Goal: Transaction & Acquisition: Purchase product/service

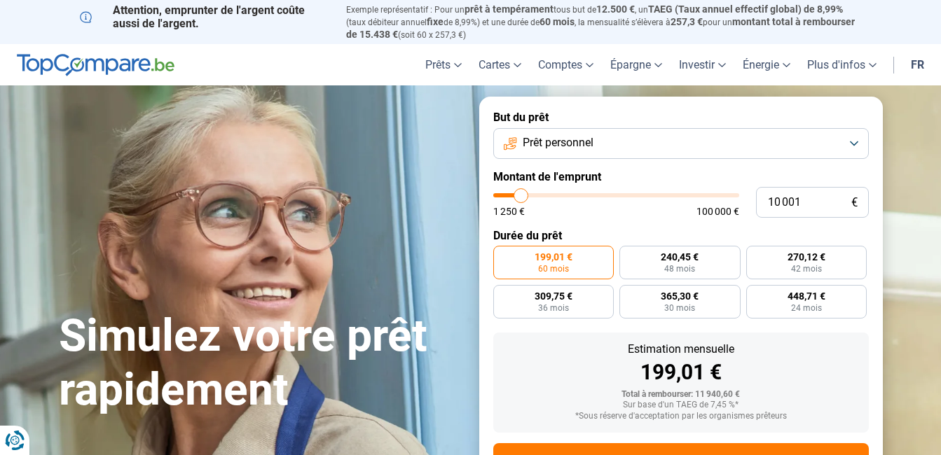
click at [822, 141] on button "Prêt personnel" at bounding box center [680, 143] width 375 height 31
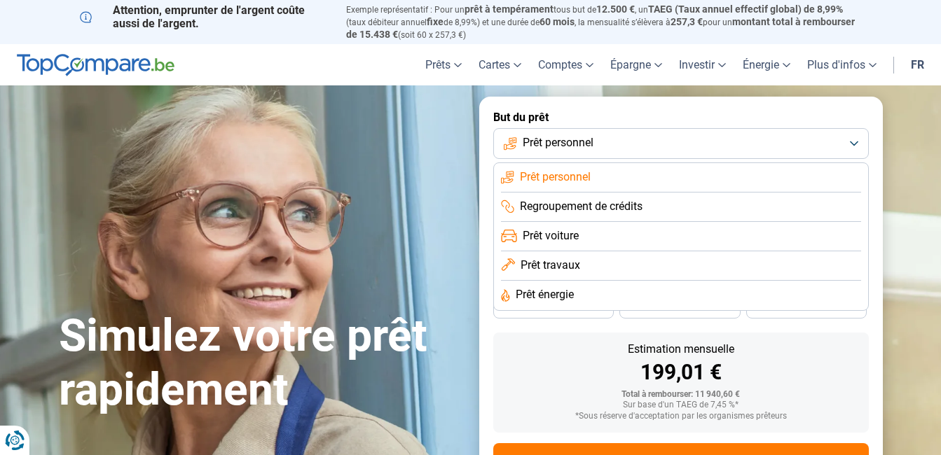
click at [907, 120] on section "Simulez votre prêt rapidement Simulez votre prêt rapidement But du prêt Prêt pe…" at bounding box center [470, 312] width 941 height 455
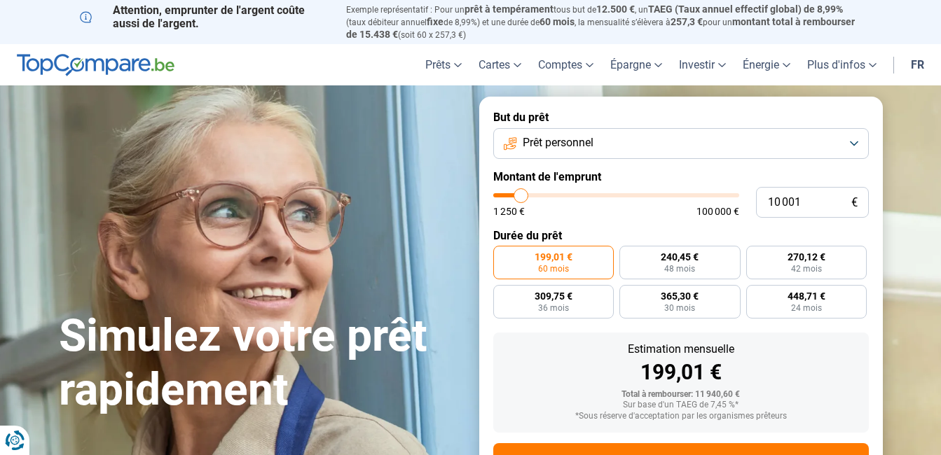
type input "11 250"
type input "11250"
type input "11 500"
type input "11500"
type input "11 750"
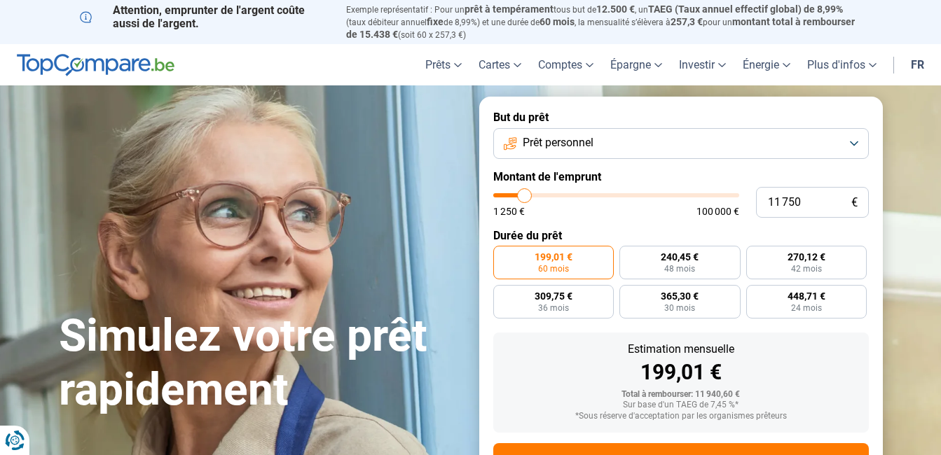
type input "11750"
type input "12 500"
type input "12500"
type input "12 750"
type input "12750"
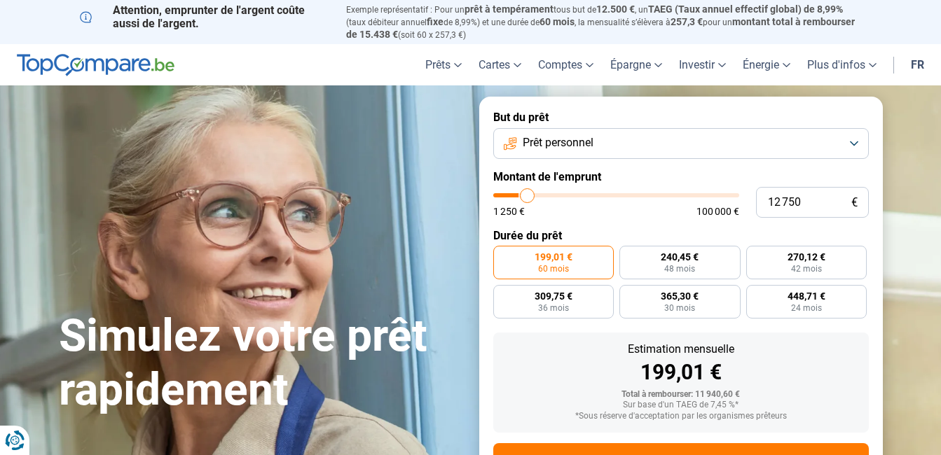
type input "13 000"
type input "13000"
type input "13 250"
type input "13250"
type input "14 250"
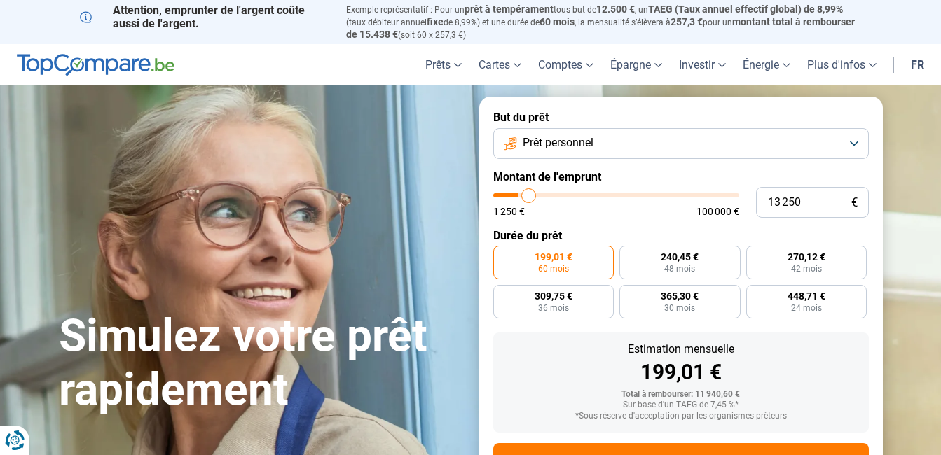
type input "14250"
type input "14 750"
type input "14750"
type input "15 500"
type input "15500"
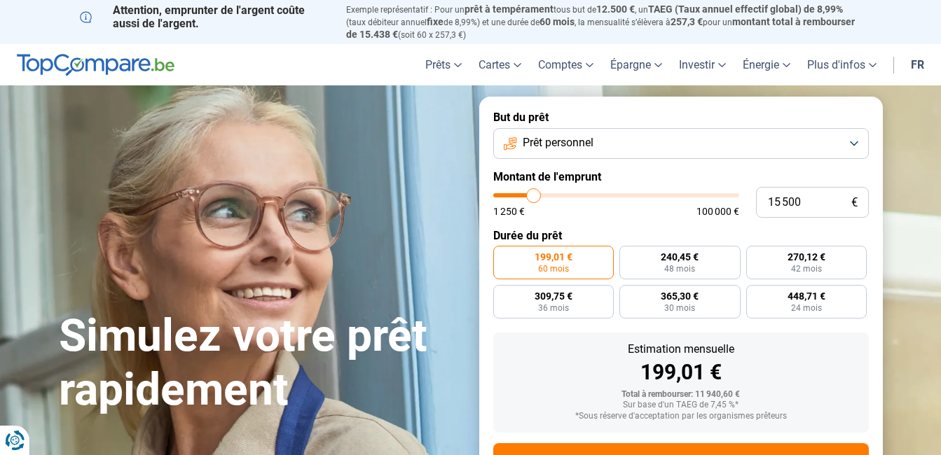
type input "16 000"
type input "16000"
type input "16 250"
type input "16250"
type input "17 000"
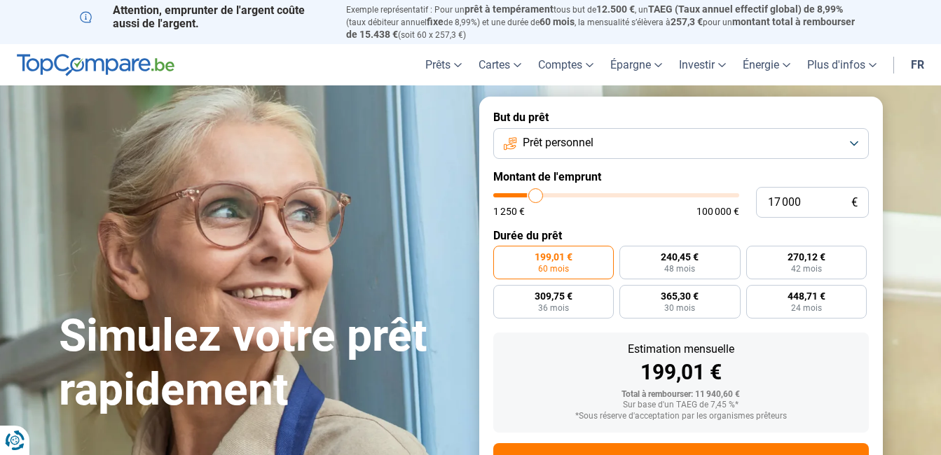
type input "17000"
type input "17 250"
type input "17250"
type input "17 750"
type input "17750"
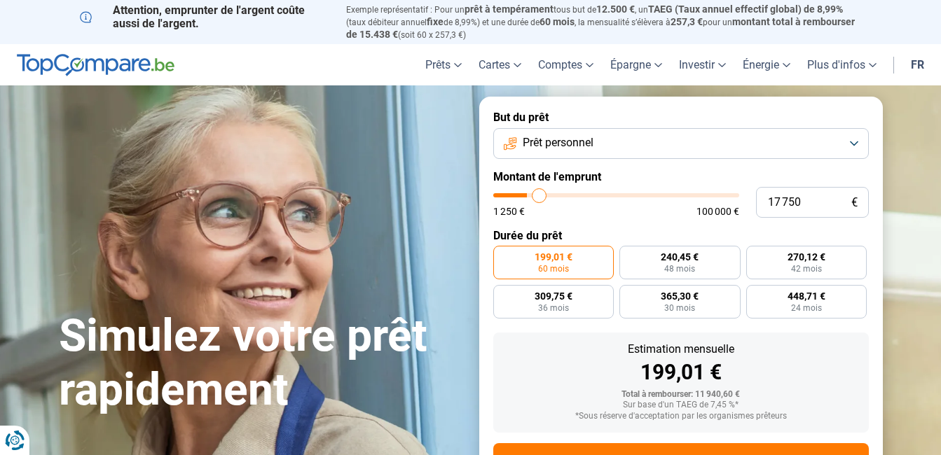
type input "18 000"
type input "18000"
type input "18 750"
type input "18750"
type input "19 250"
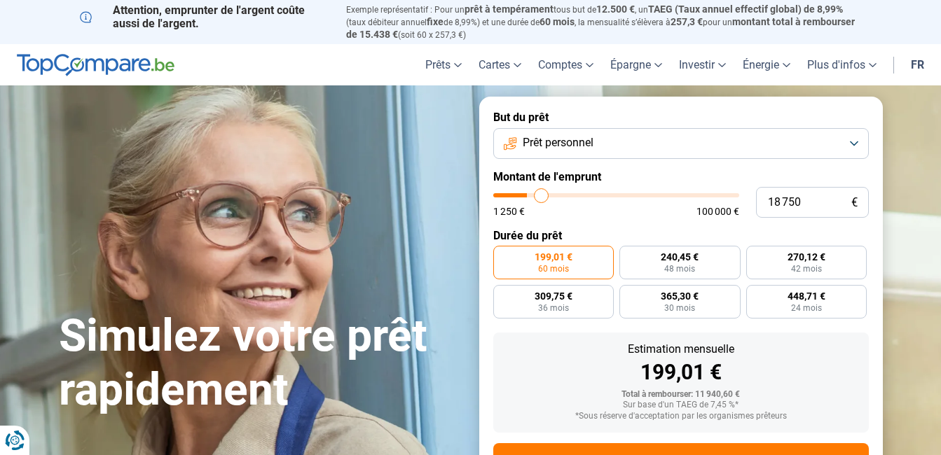
type input "19250"
type input "20 000"
type input "20000"
type input "20 750"
type input "20750"
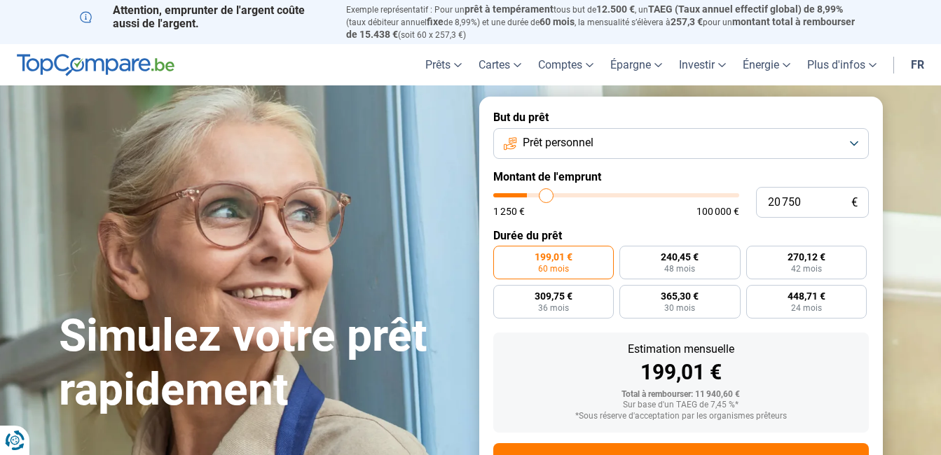
type input "21 500"
type input "21500"
type input "22 000"
type input "22000"
type input "22 750"
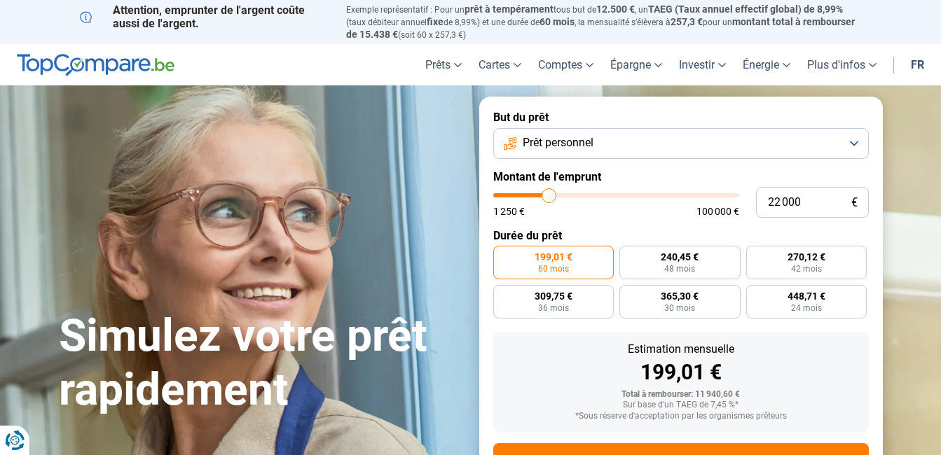
type input "22750"
type input "23 000"
type input "23000"
type input "23 500"
type input "23500"
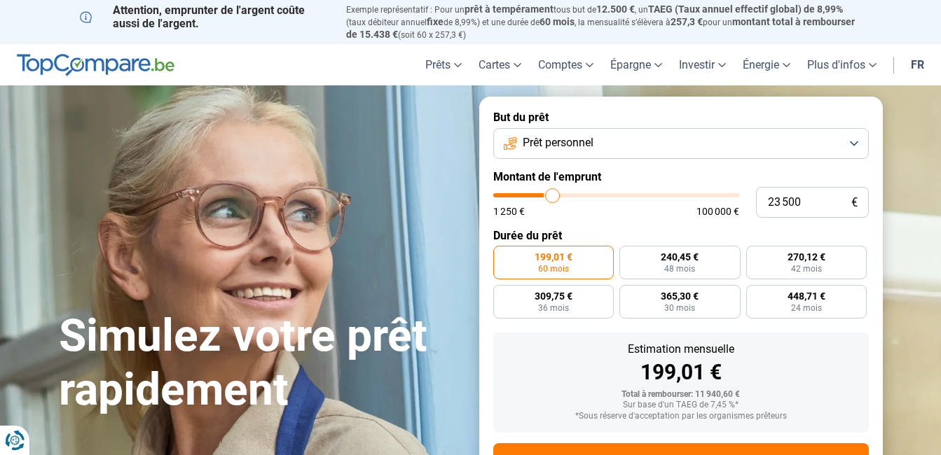
type input "24 500"
type input "24500"
type input "25 250"
type input "25250"
type input "26 250"
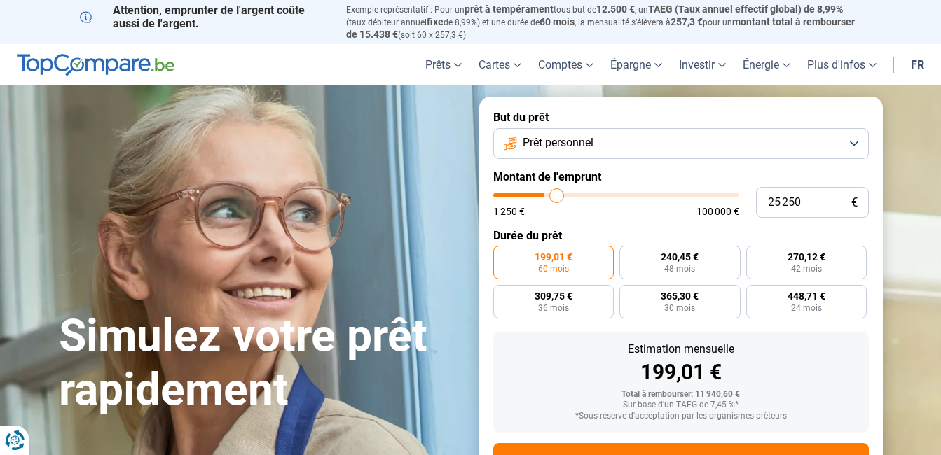
type input "26250"
type input "27 500"
type input "27500"
type input "28 750"
type input "28750"
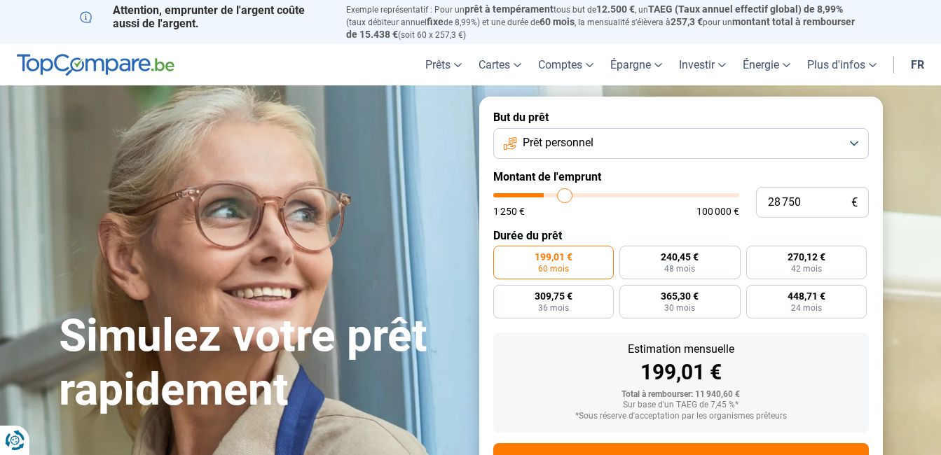
type input "29 750"
type input "29750"
type input "30 750"
type input "30750"
type input "31 000"
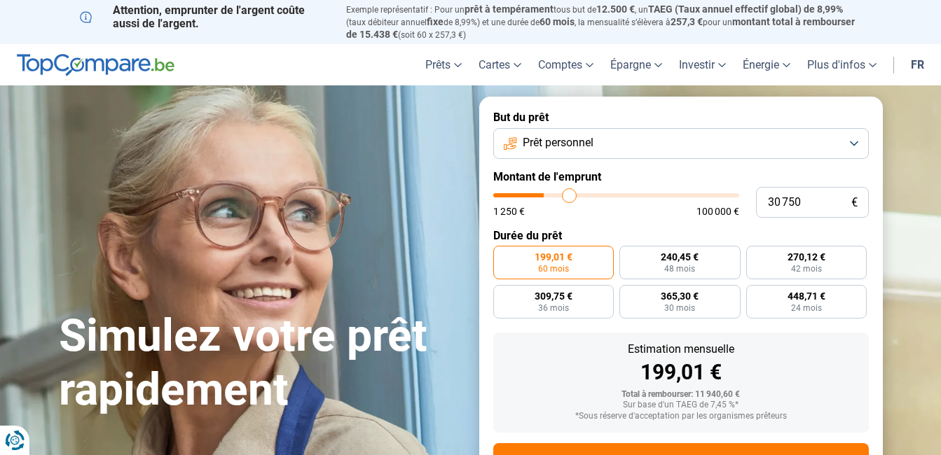
type input "31000"
type input "31 250"
type input "31250"
type input "31 000"
type input "31000"
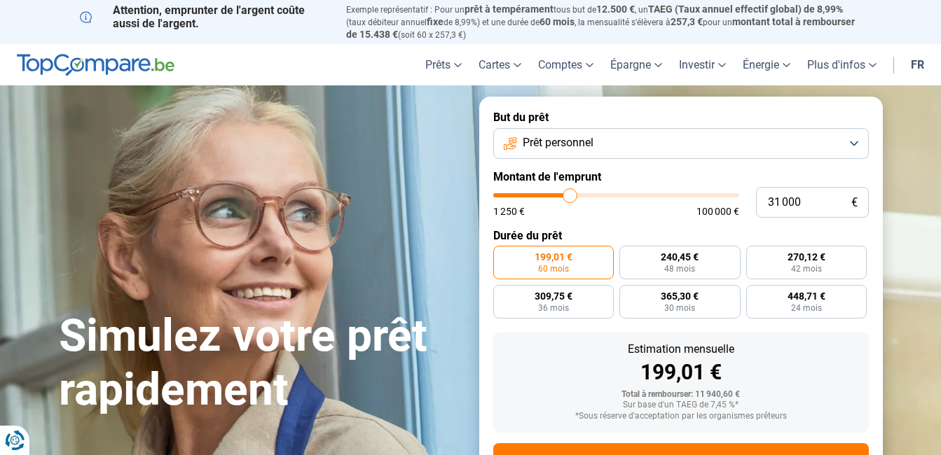
type input "30 500"
type input "30500"
type input "30 250"
type input "30250"
type input "29 500"
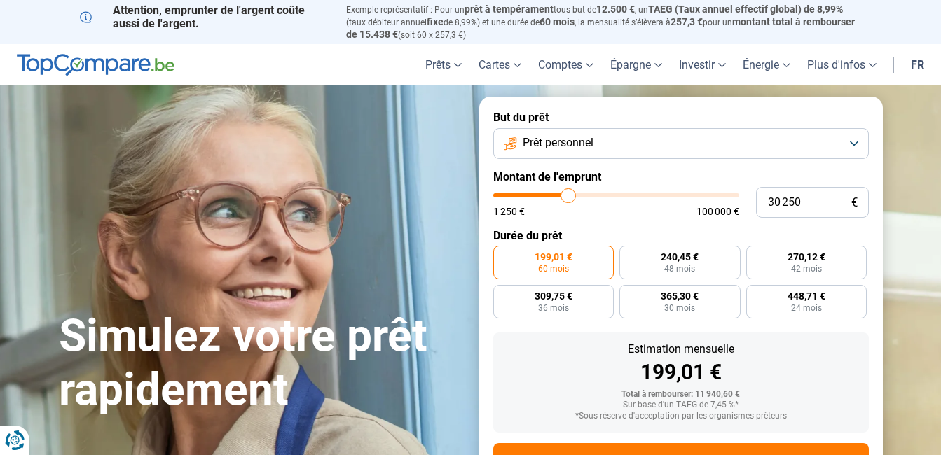
type input "29500"
type input "29 250"
type input "29250"
type input "28 750"
type input "28750"
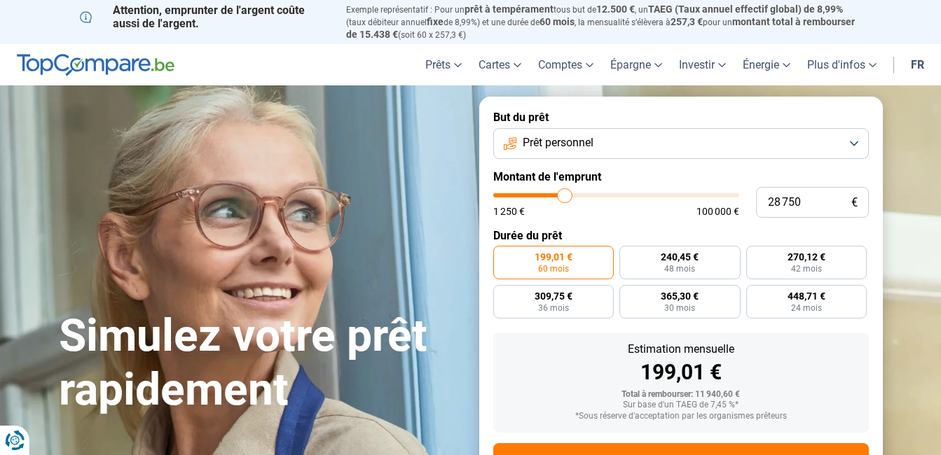
type input "28 250"
type input "28250"
type input "28 000"
type input "28000"
type input "27 750"
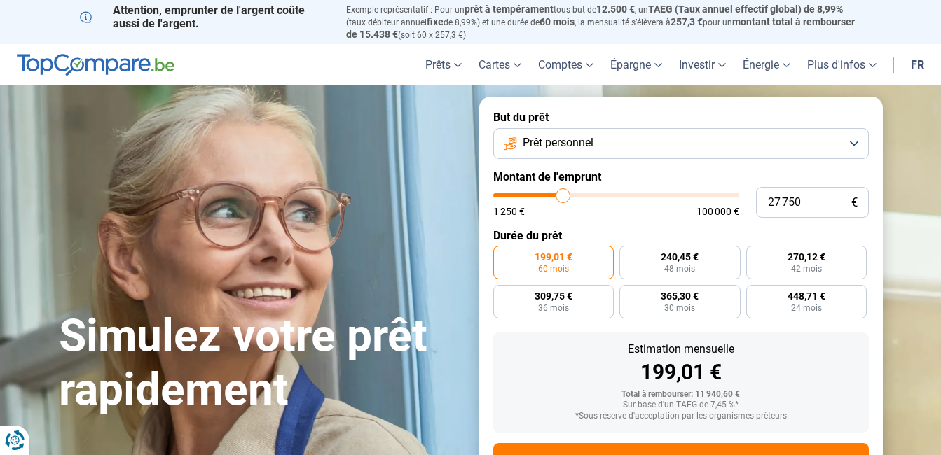
type input "27750"
type input "27 500"
type input "27500"
type input "26 750"
type input "26750"
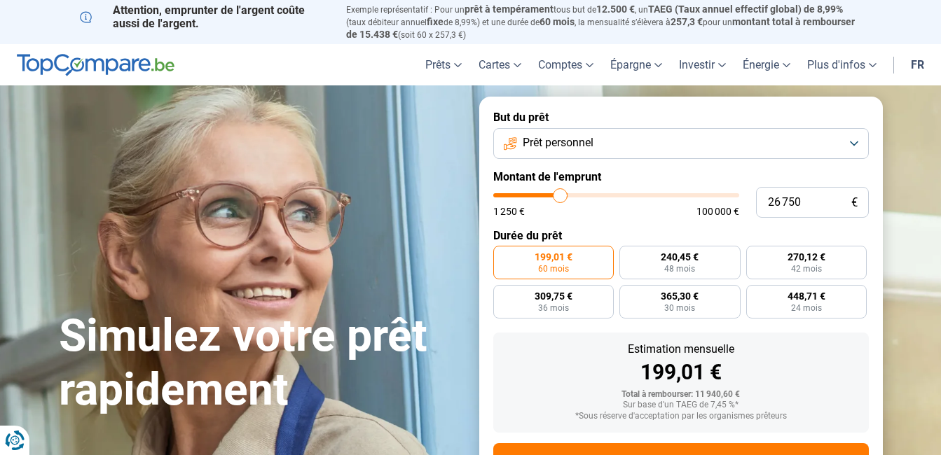
type input "26 500"
type input "26500"
type input "26 000"
type input "26000"
type input "25 750"
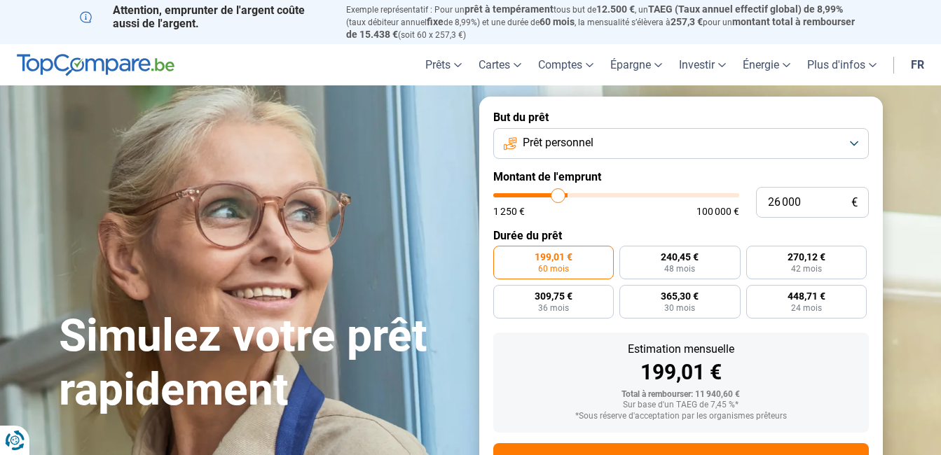
type input "25750"
type input "24 750"
type input "24750"
type input "24 500"
type input "24500"
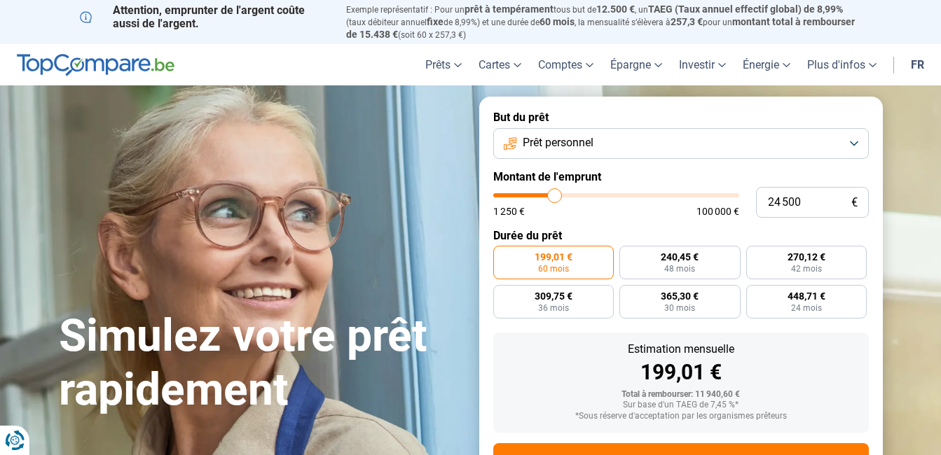
type input "24 250"
type input "24250"
type input "23 750"
type input "23750"
type input "23 500"
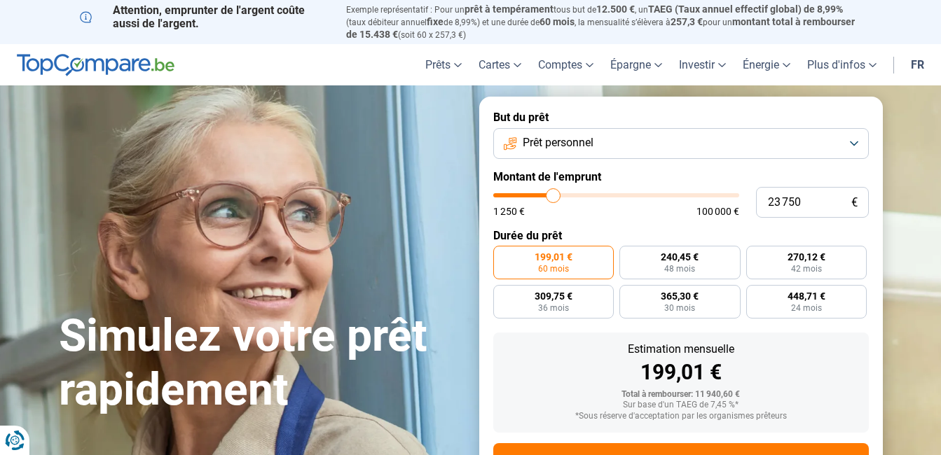
type input "23500"
type input "23 000"
type input "23000"
type input "22 750"
type input "22750"
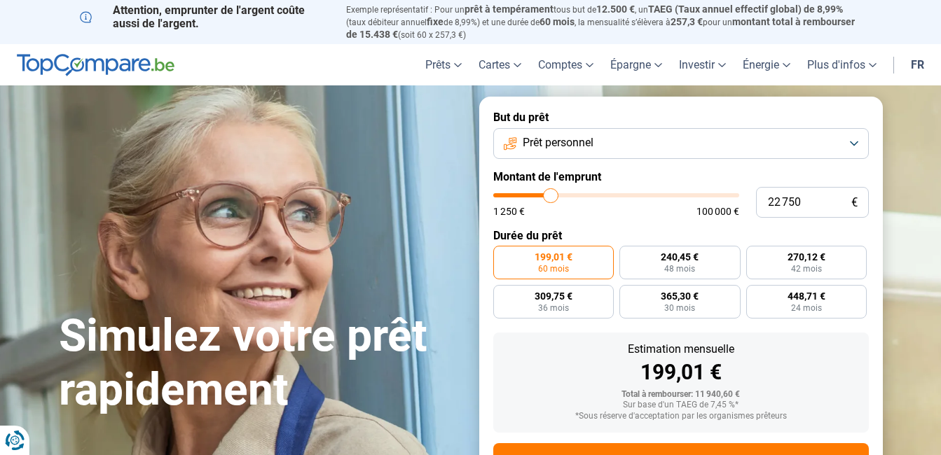
type input "22 250"
type input "22250"
type input "21 750"
type input "21750"
type input "21 500"
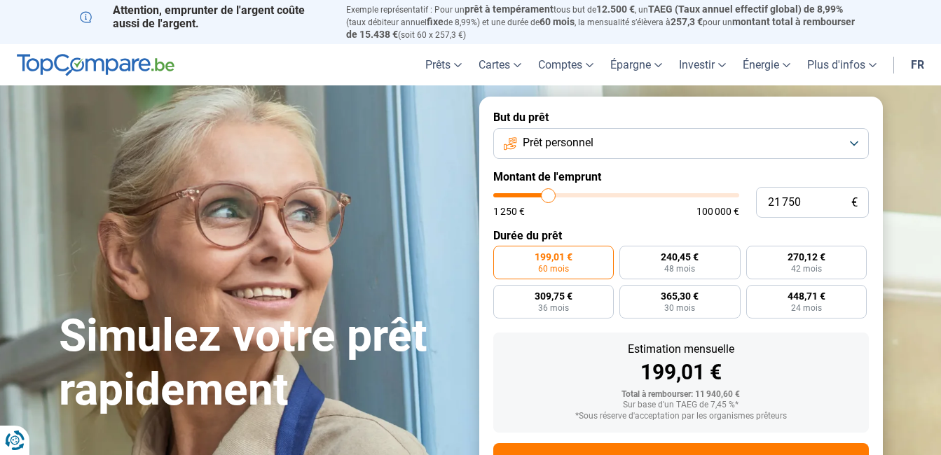
type input "21500"
type input "20 750"
type input "20750"
type input "20 250"
type input "20250"
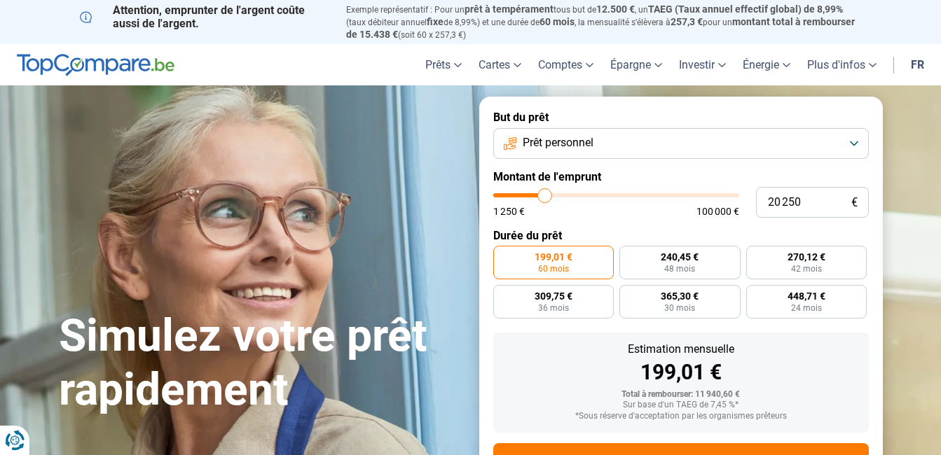
type input "19 750"
type input "19750"
type input "19 250"
type input "19250"
type input "18 750"
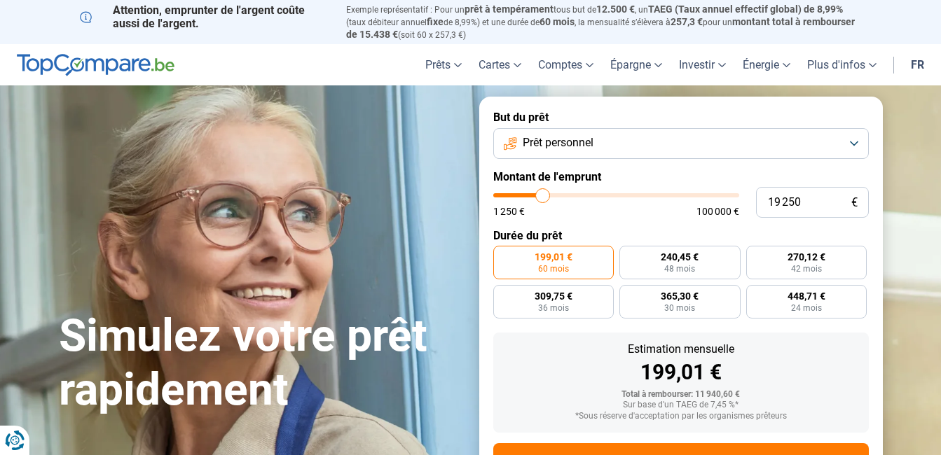
type input "18750"
type input "18 000"
type input "18000"
type input "17 750"
type input "17750"
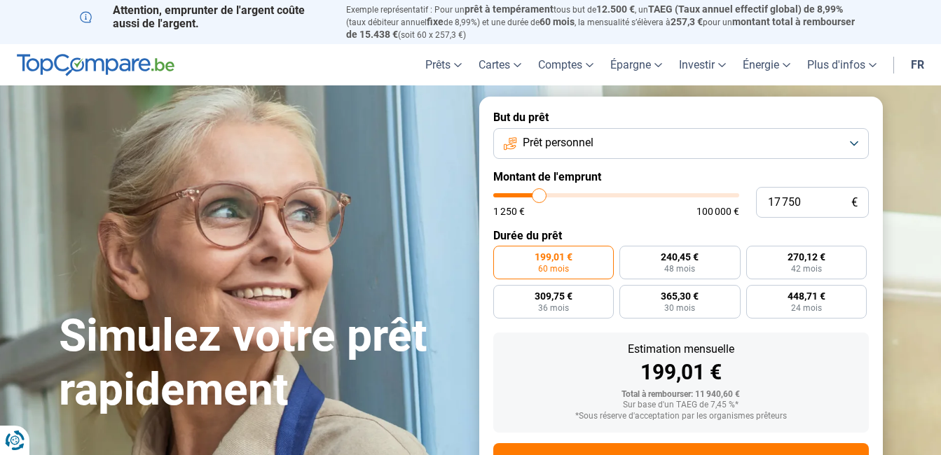
type input "17 250"
type input "17250"
type input "17 000"
type input "17000"
type input "16 500"
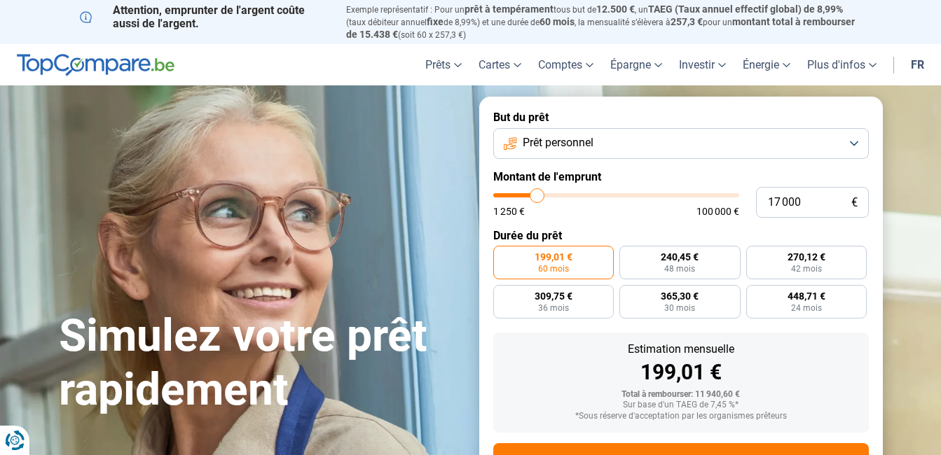
type input "16500"
type input "16 250"
type input "16250"
type input "16 000"
type input "16000"
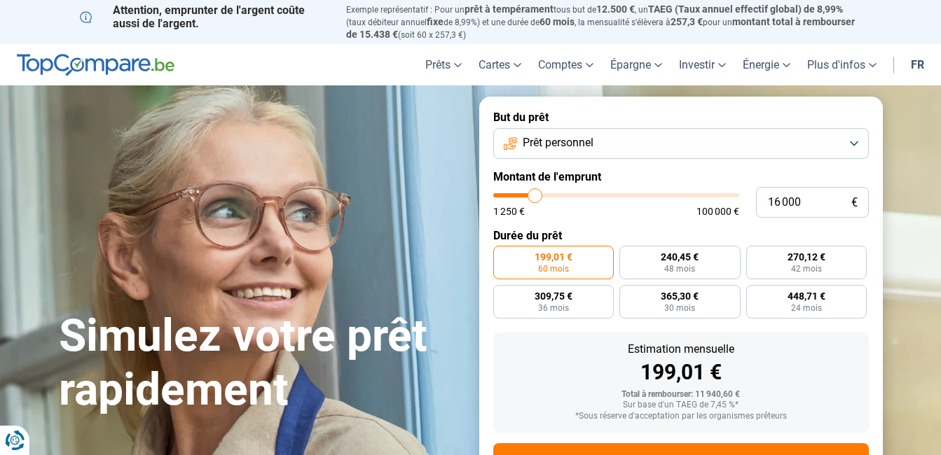
type input "15 500"
type input "15500"
type input "15 000"
type input "15000"
type input "14 750"
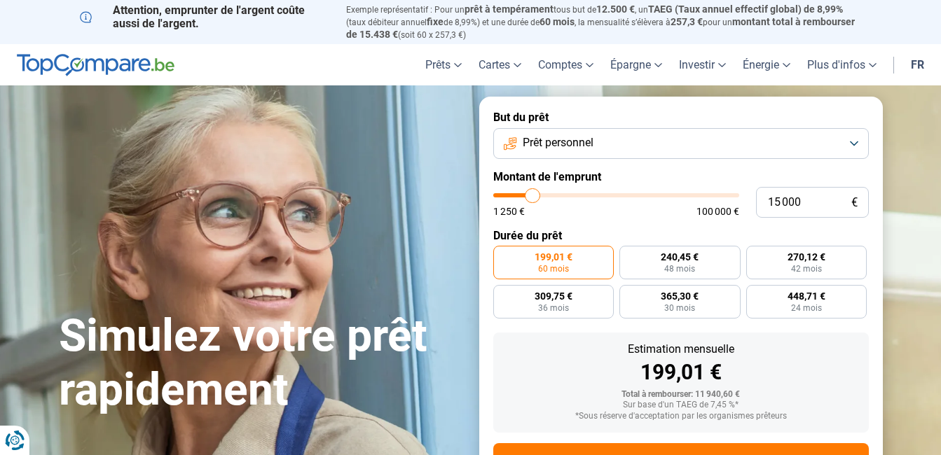
type input "14750"
type input "14 500"
type input "14500"
type input "14 250"
type input "14250"
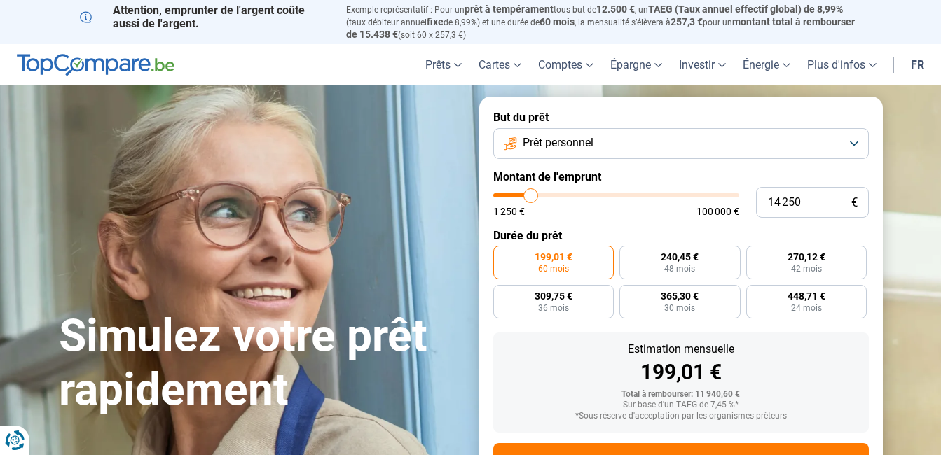
type input "14 000"
type input "14000"
type input "13 500"
type input "13500"
type input "13 250"
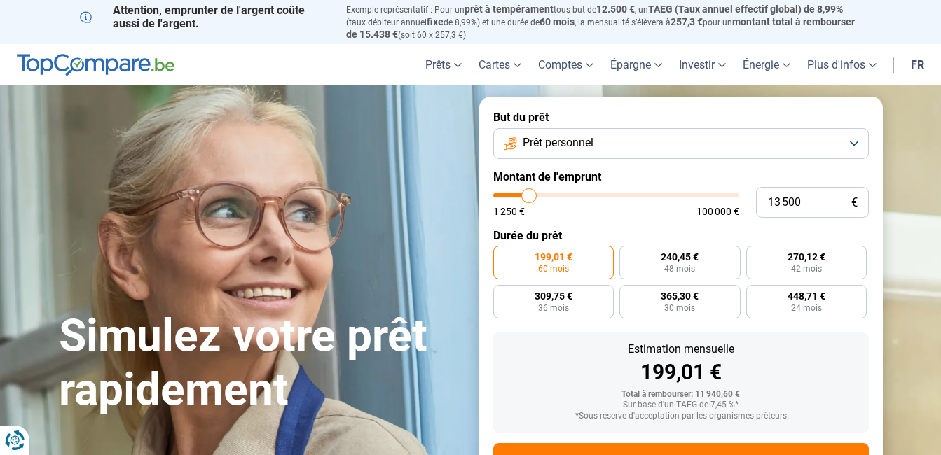
type input "13250"
type input "13 000"
type input "13000"
type input "12 750"
type input "12750"
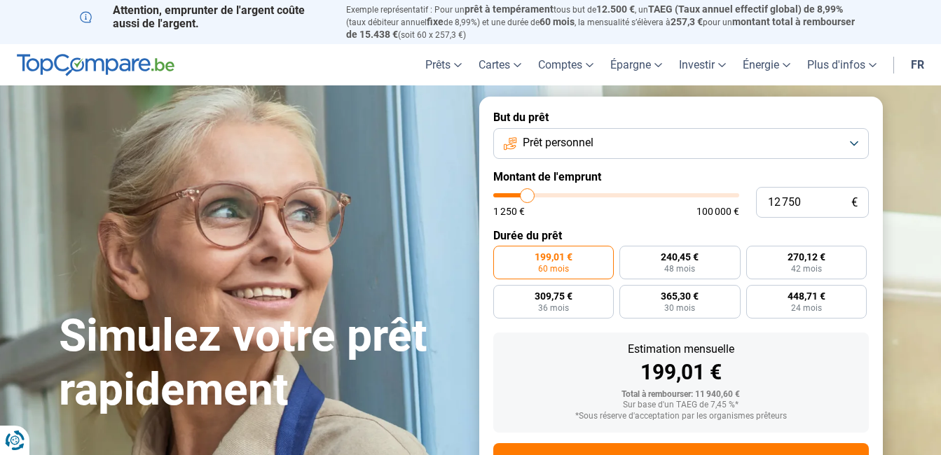
type input "12 500"
type input "12500"
type input "12 000"
type input "12000"
type input "11 750"
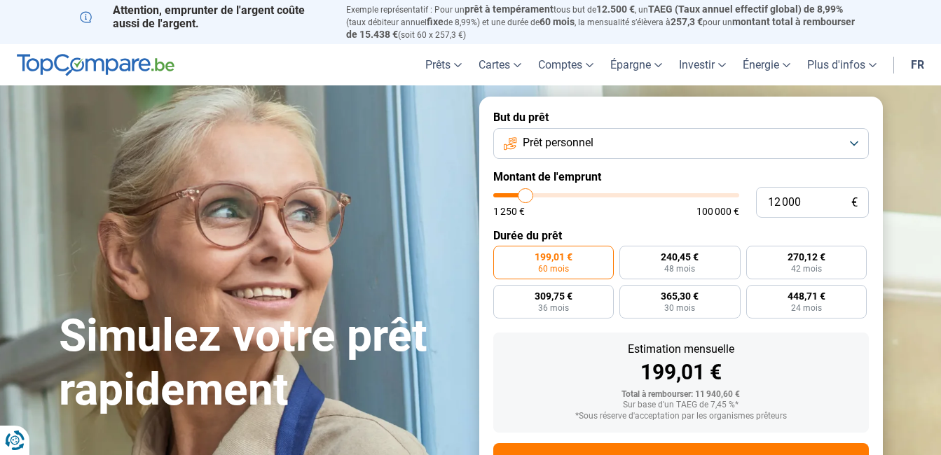
type input "11750"
type input "12 000"
type input "12000"
type input "12 500"
type input "12500"
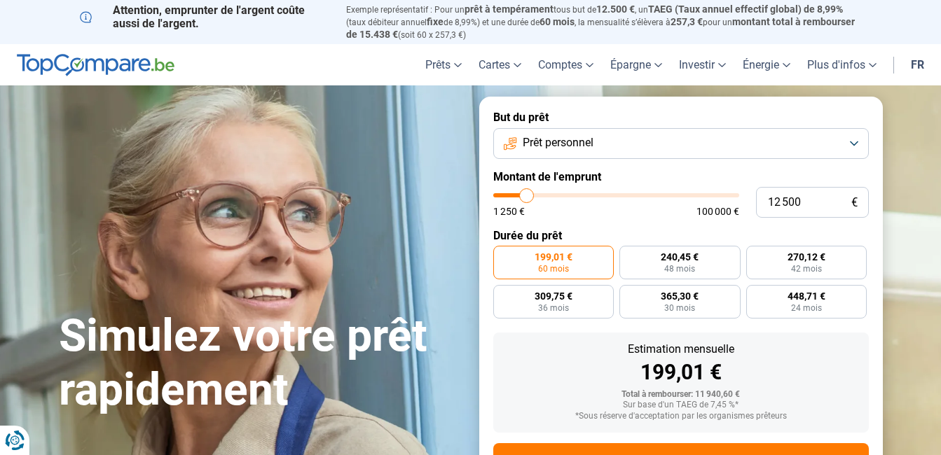
click at [527, 195] on input "range" at bounding box center [616, 195] width 246 height 4
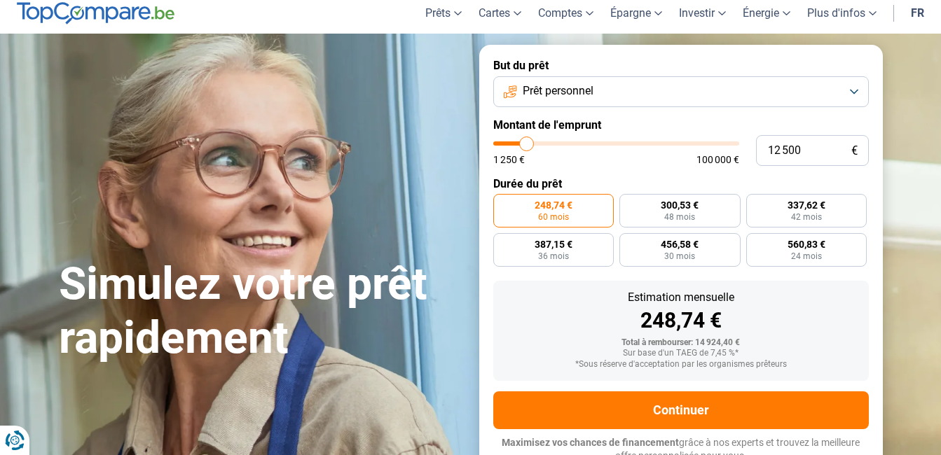
scroll to position [59, 0]
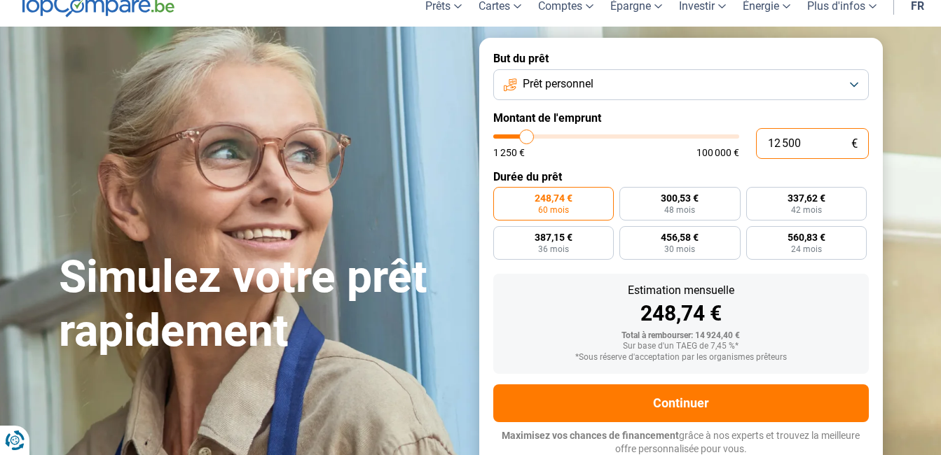
click at [806, 142] on input "12 500" at bounding box center [812, 143] width 113 height 31
type input "1 250"
type input "1250"
type input "125"
type input "1250"
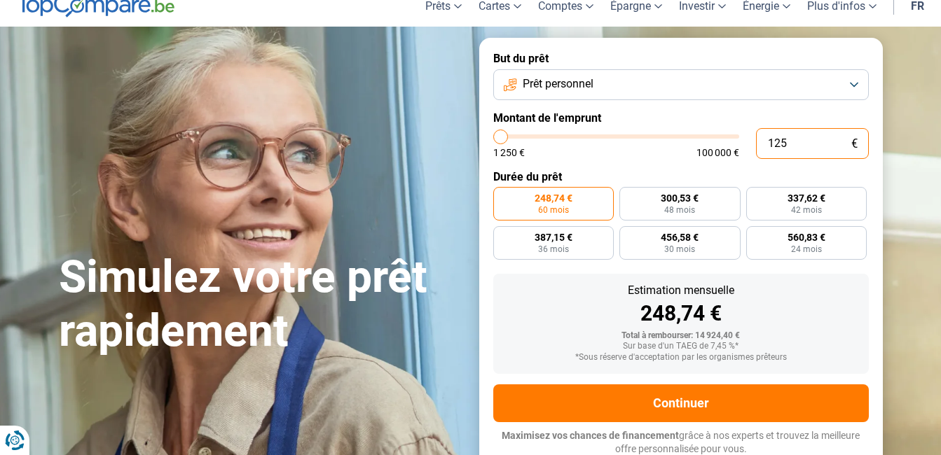
type input "12"
type input "1250"
type input "120"
type input "1250"
type input "1 200"
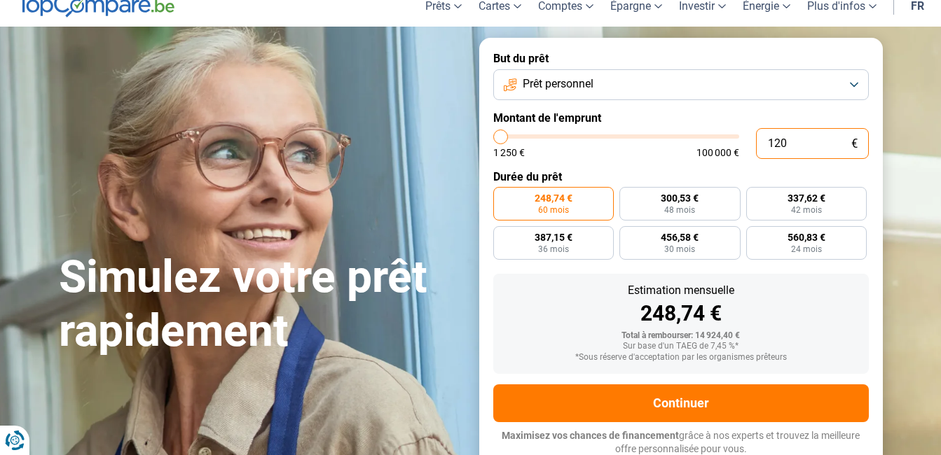
type input "1250"
type input "12 000"
type input "12000"
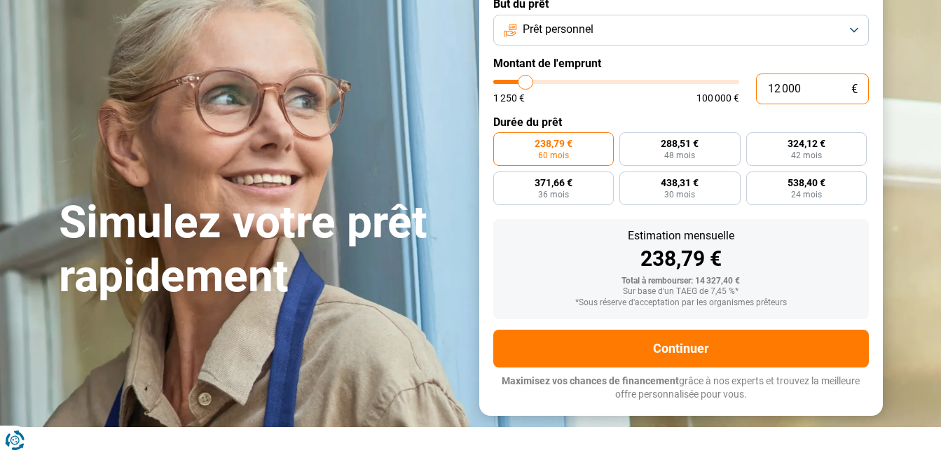
scroll to position [129, 0]
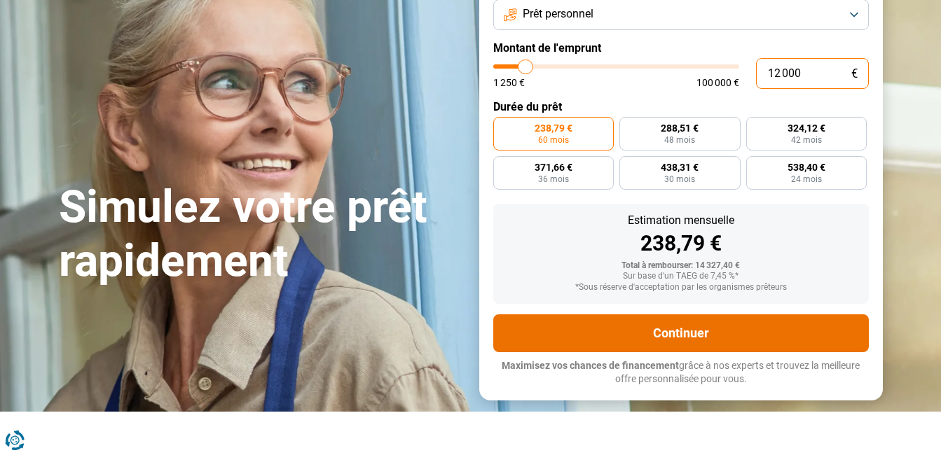
type input "12 000"
click at [706, 331] on button "Continuer" at bounding box center [680, 333] width 375 height 38
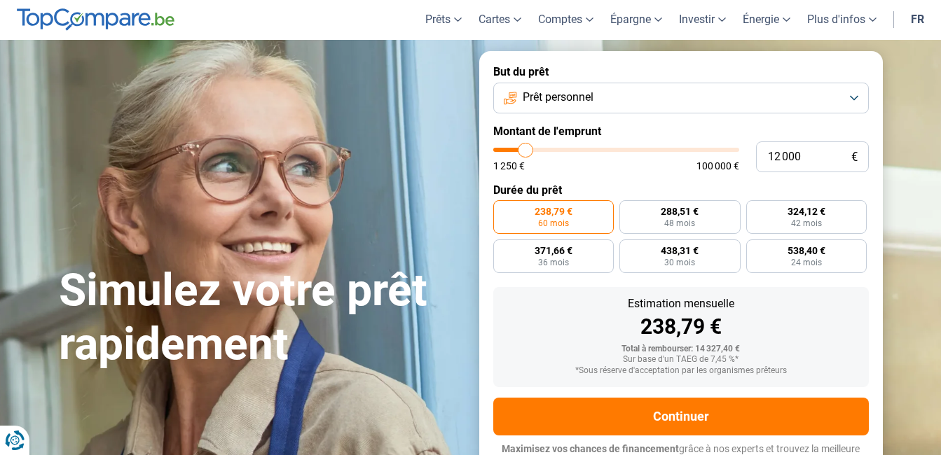
scroll to position [140, 0]
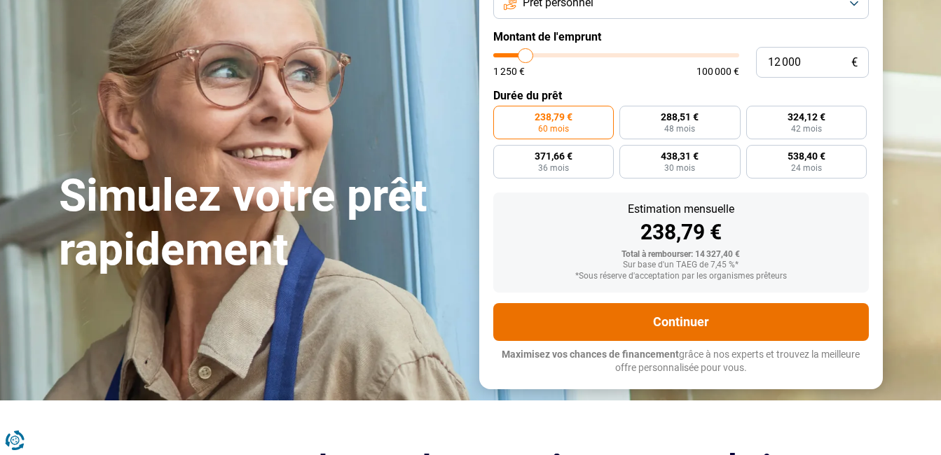
click at [671, 321] on button "Continuer" at bounding box center [680, 322] width 375 height 38
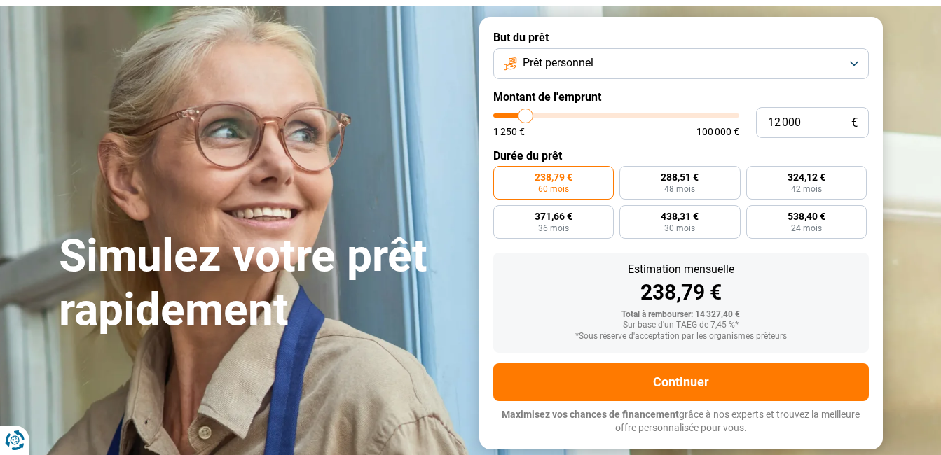
scroll to position [0, 0]
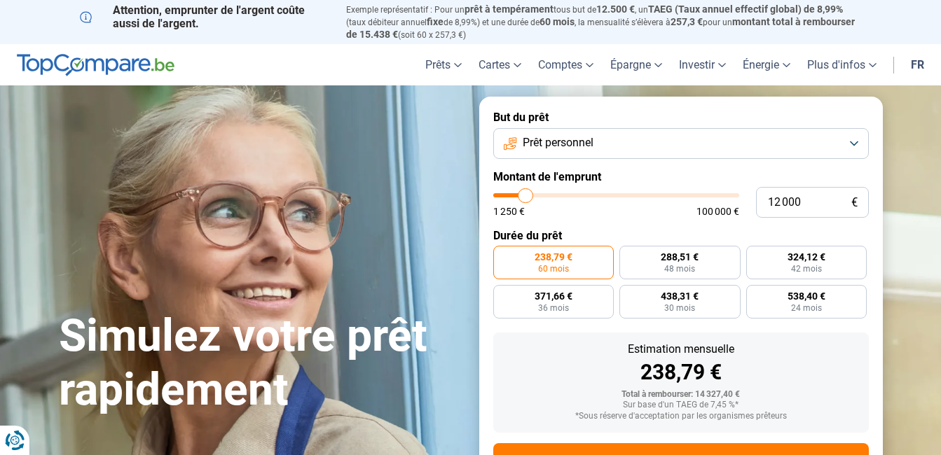
click at [696, 144] on button "Prêt personnel" at bounding box center [680, 143] width 375 height 31
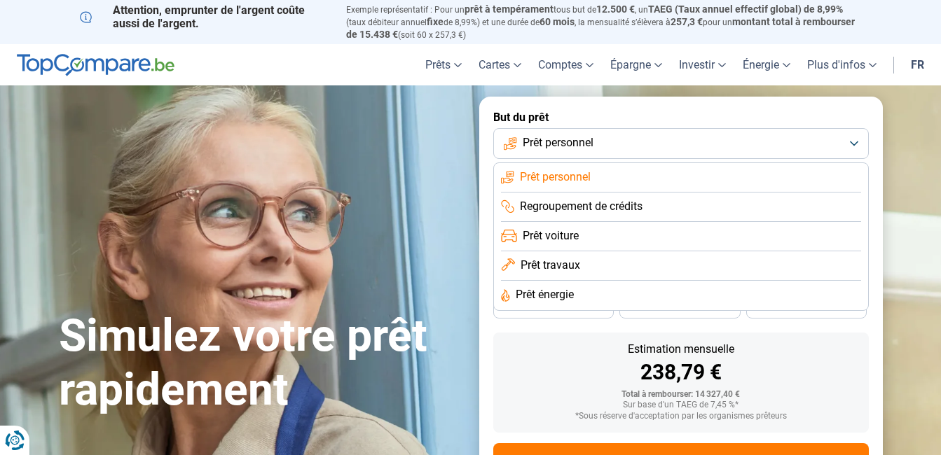
click at [584, 233] on li "Prêt voiture" at bounding box center [681, 236] width 360 height 29
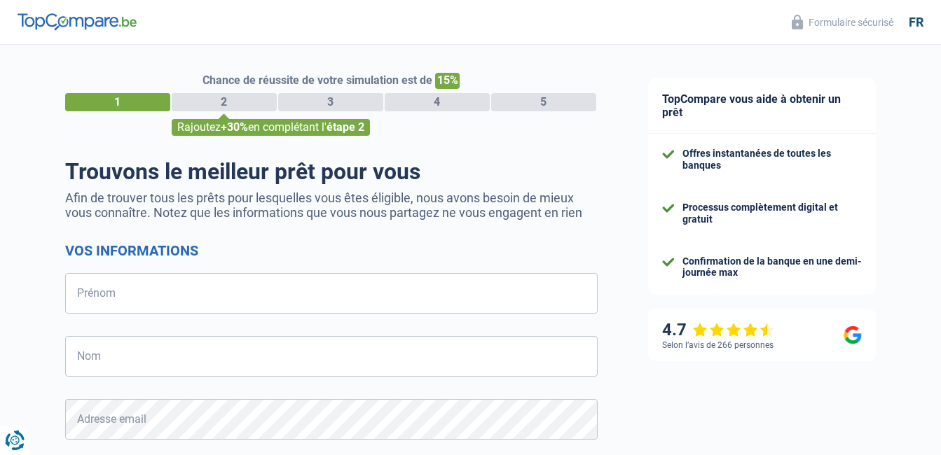
select select "32"
